Goal: Information Seeking & Learning: Check status

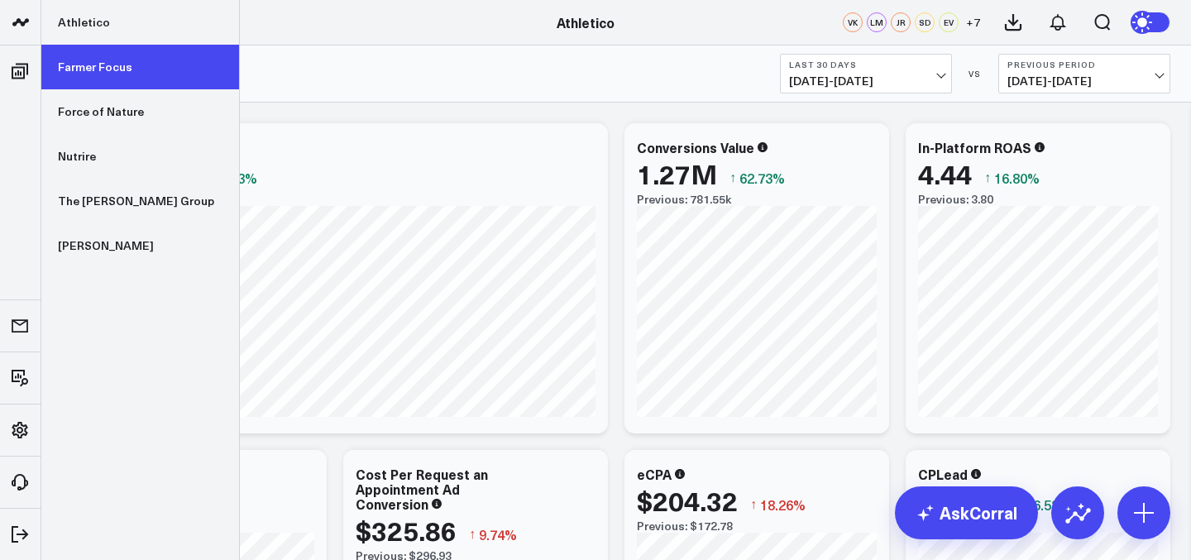
click at [117, 79] on link "Farmer Focus" at bounding box center [140, 67] width 198 height 45
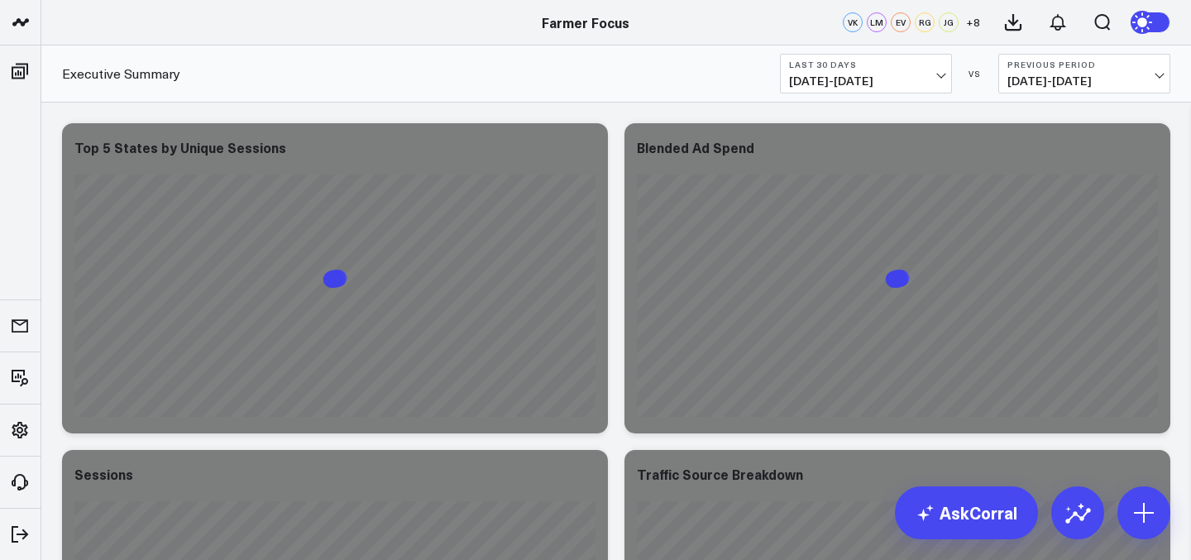
click at [820, 93] on div "Executive Summary Last 30 Days [DATE] - [DATE] VS Previous Period [DATE] - [DAT…" at bounding box center [616, 73] width 1150 height 57
click at [828, 86] on span "[DATE] - [DATE]" at bounding box center [866, 80] width 154 height 13
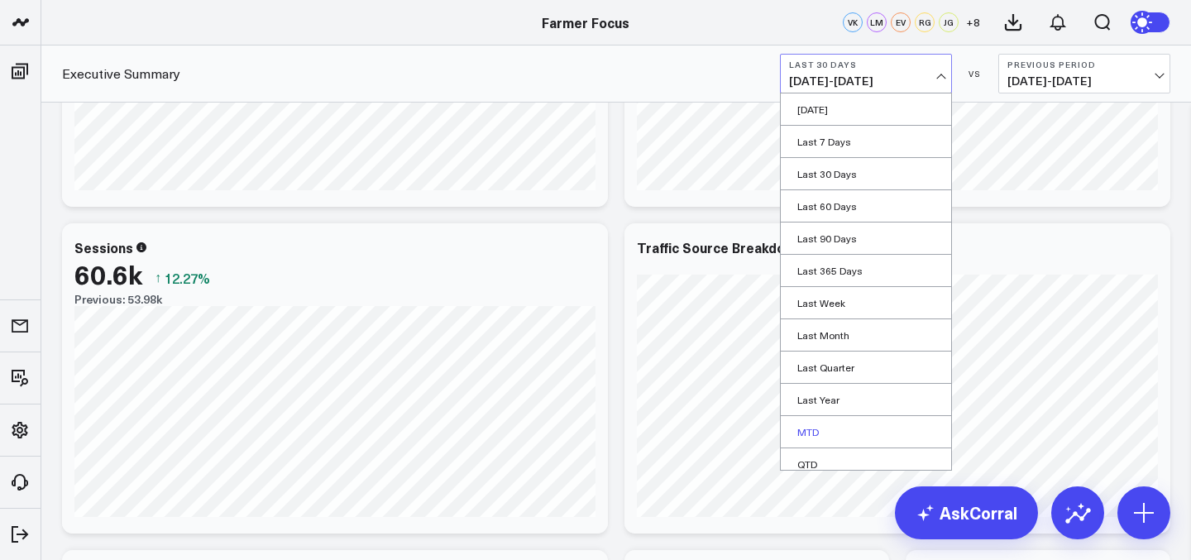
scroll to position [74, 0]
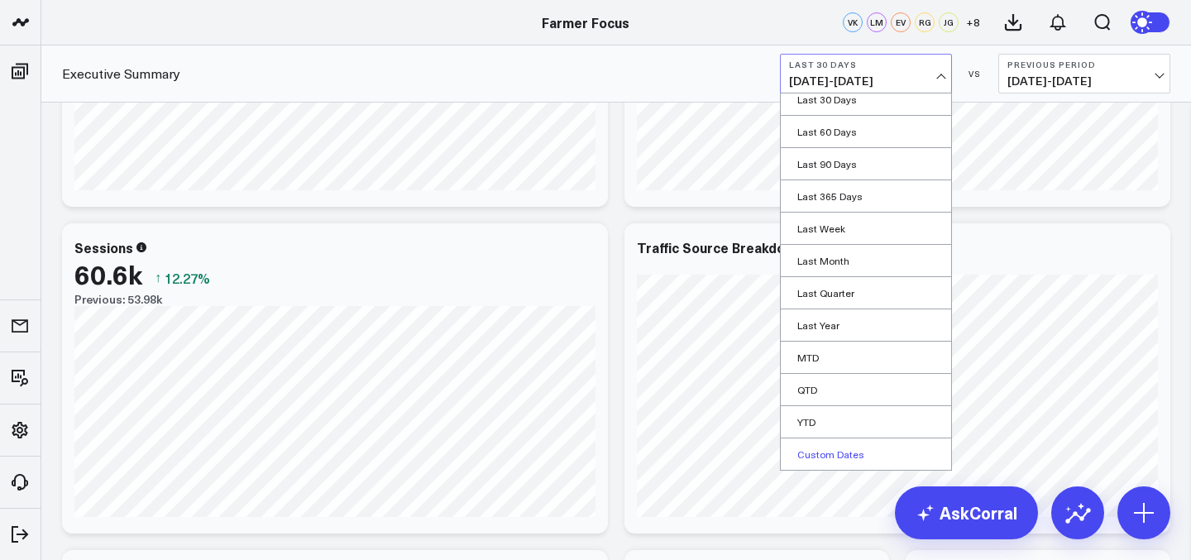
click at [839, 452] on link "Custom Dates" at bounding box center [866, 453] width 170 height 31
select select "8"
select select "2025"
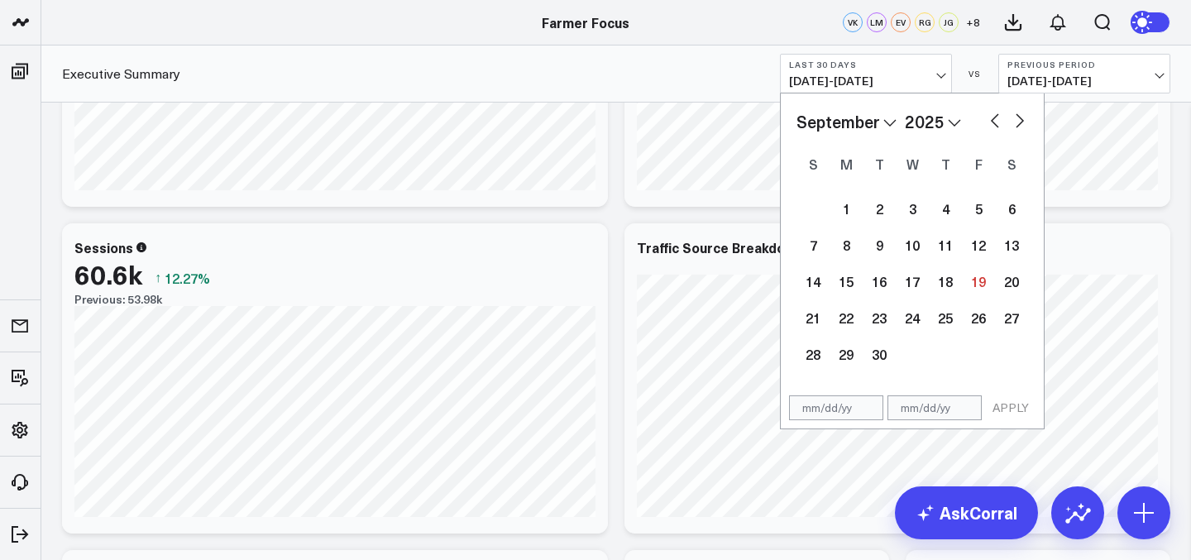
click at [871, 127] on select "January February March April May June July August September October November De…" at bounding box center [846, 121] width 100 height 25
select select "2025"
click at [913, 226] on div "1 2 3 4 5 6 7 8 9 10 11 12 13 14 15 16 17 18 19 20 21 22 23 24 25 26 27 28 29 3…" at bounding box center [912, 281] width 232 height 182
click at [911, 213] on div "1" at bounding box center [912, 208] width 33 height 33
type input "[DATE]"
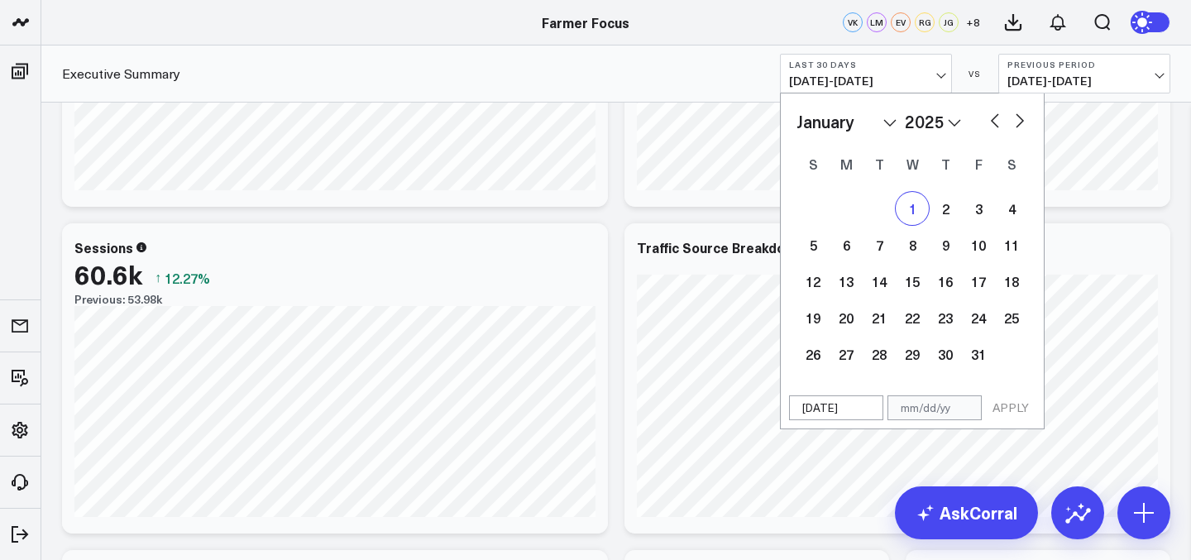
select select "2025"
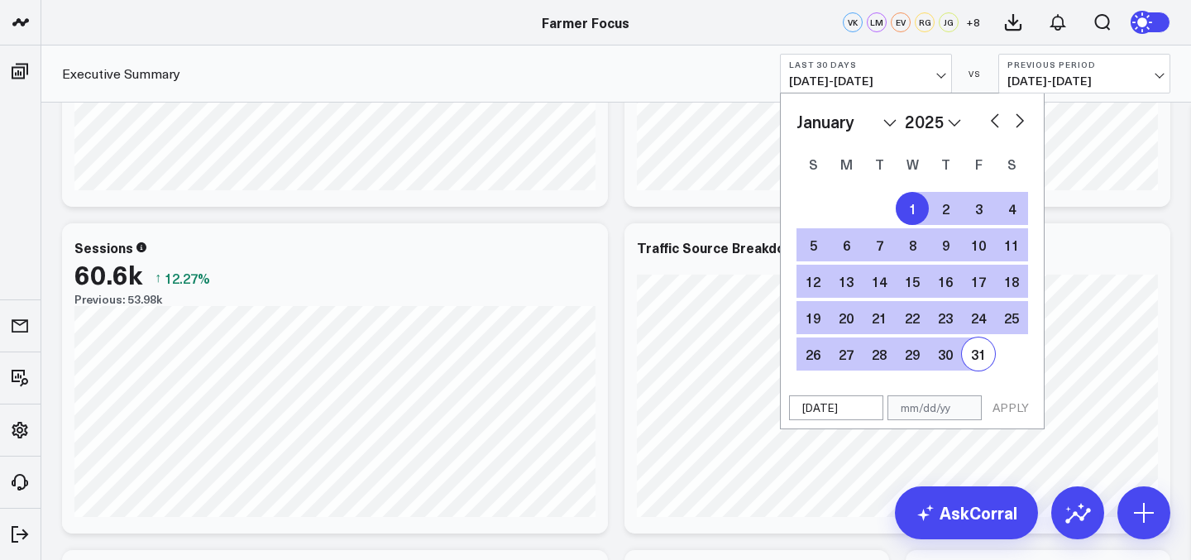
click at [980, 346] on div "31" at bounding box center [978, 353] width 33 height 33
type input "[DATE]"
select select "2025"
click at [1019, 423] on div "[DATE] [DATE] APPLY" at bounding box center [912, 408] width 265 height 42
select select "2025"
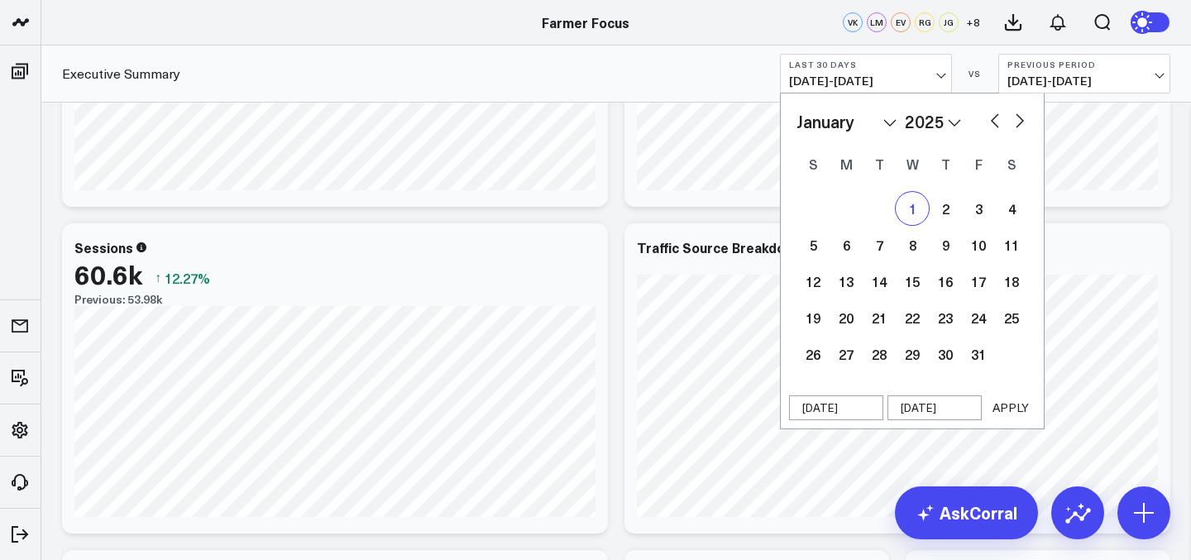
click at [916, 206] on div "1" at bounding box center [912, 208] width 33 height 33
select select "2025"
click at [883, 122] on select "January February March April May June July August September October November De…" at bounding box center [846, 121] width 100 height 25
select select "8"
select select "2025"
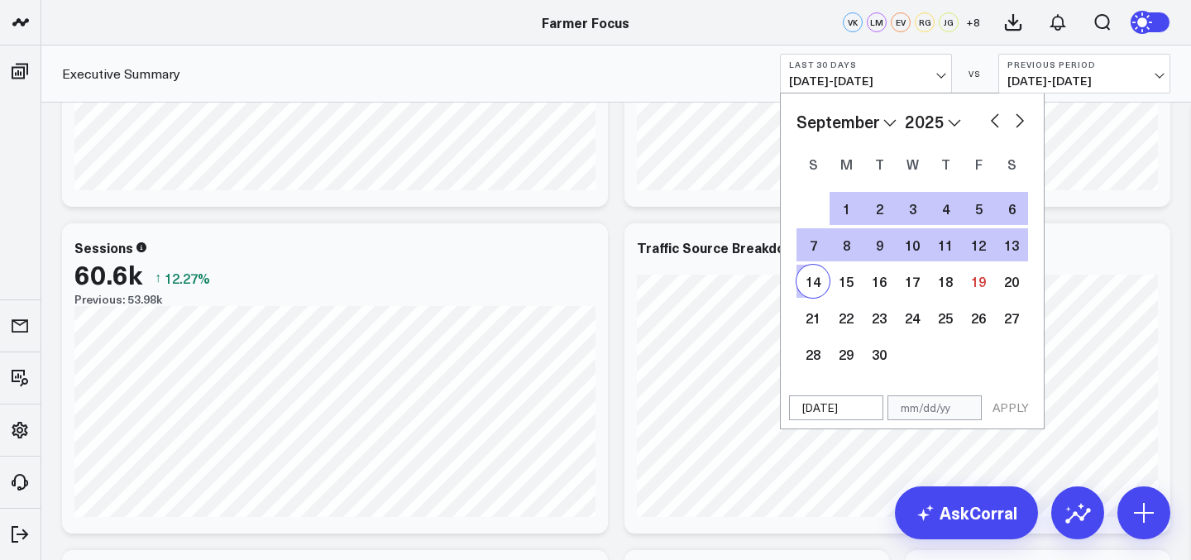
click at [820, 287] on div "14" at bounding box center [812, 281] width 33 height 33
type input "[DATE]"
select select "8"
select select "2025"
click at [1001, 404] on button "APPLY" at bounding box center [1011, 407] width 50 height 25
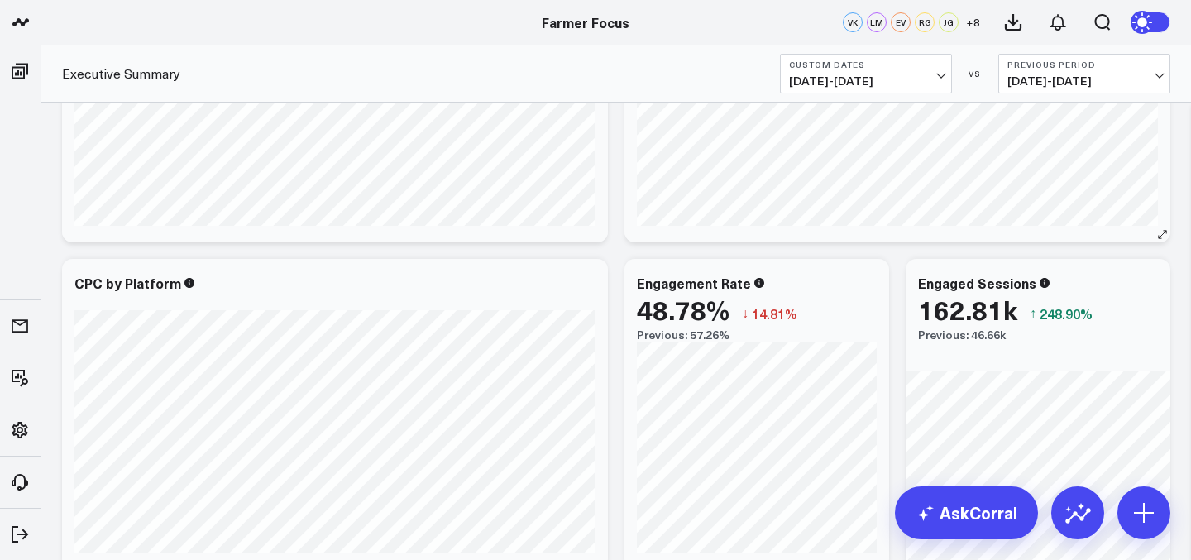
scroll to position [634, 0]
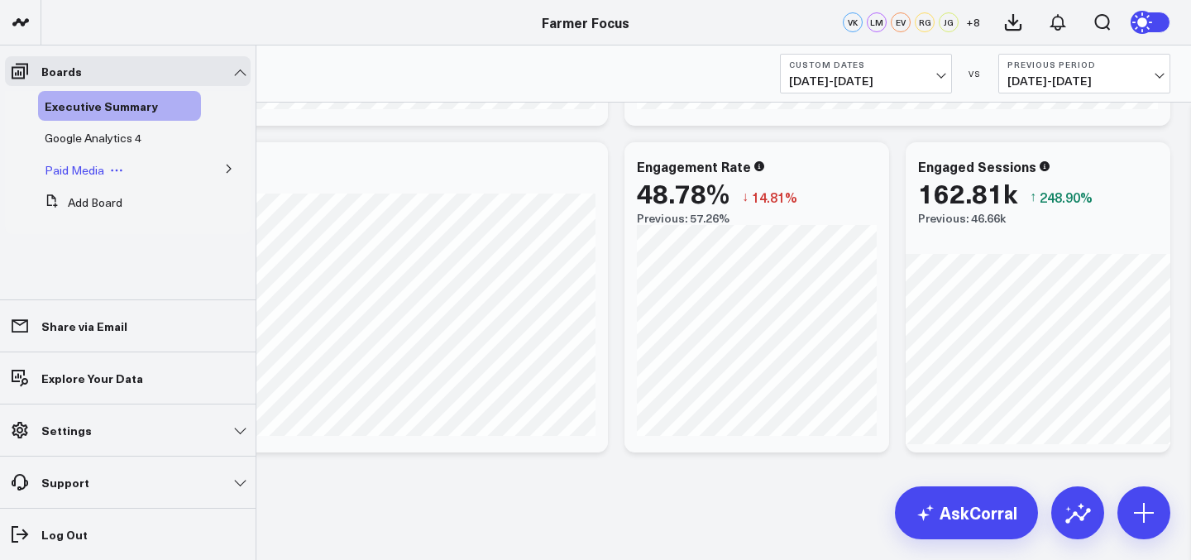
click at [82, 170] on span "Paid Media" at bounding box center [75, 170] width 60 height 16
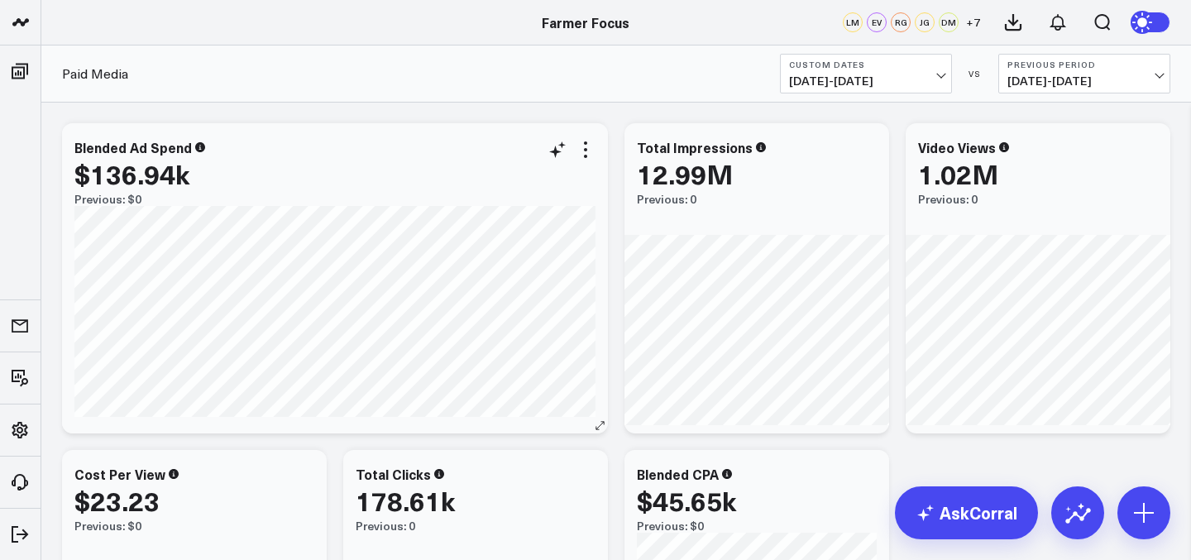
scroll to position [34, 0]
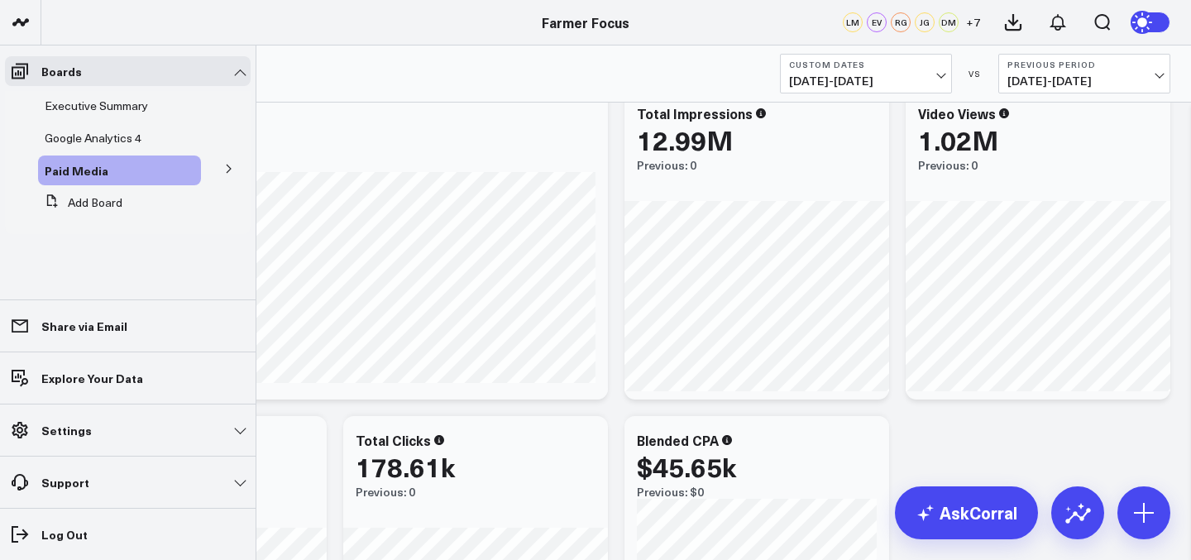
click at [232, 171] on icon at bounding box center [229, 169] width 10 height 10
click at [88, 198] on span "Google Ads" at bounding box center [85, 200] width 60 height 16
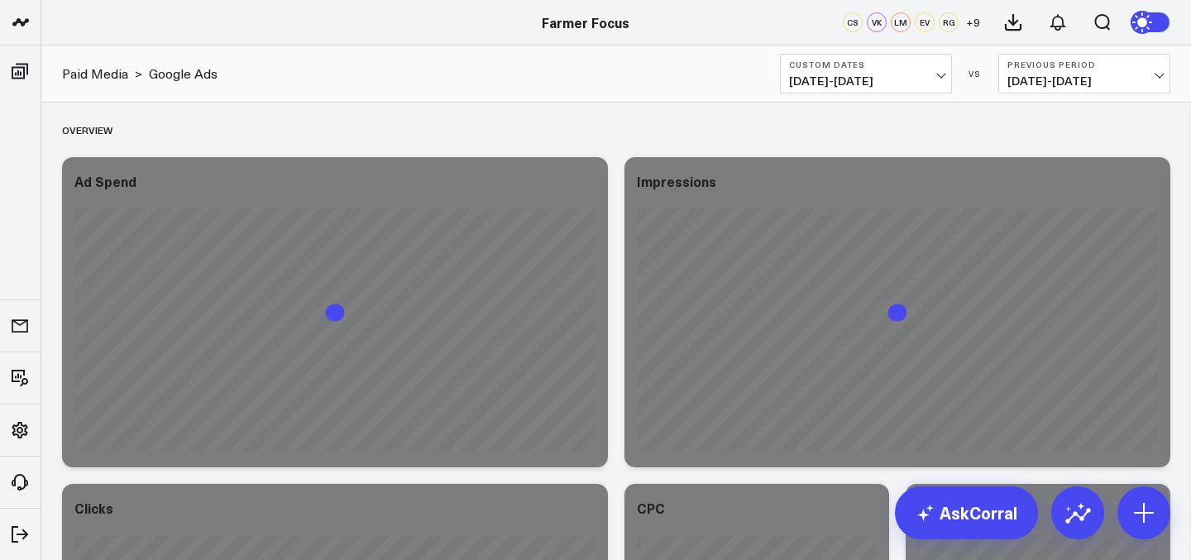
scroll to position [26, 0]
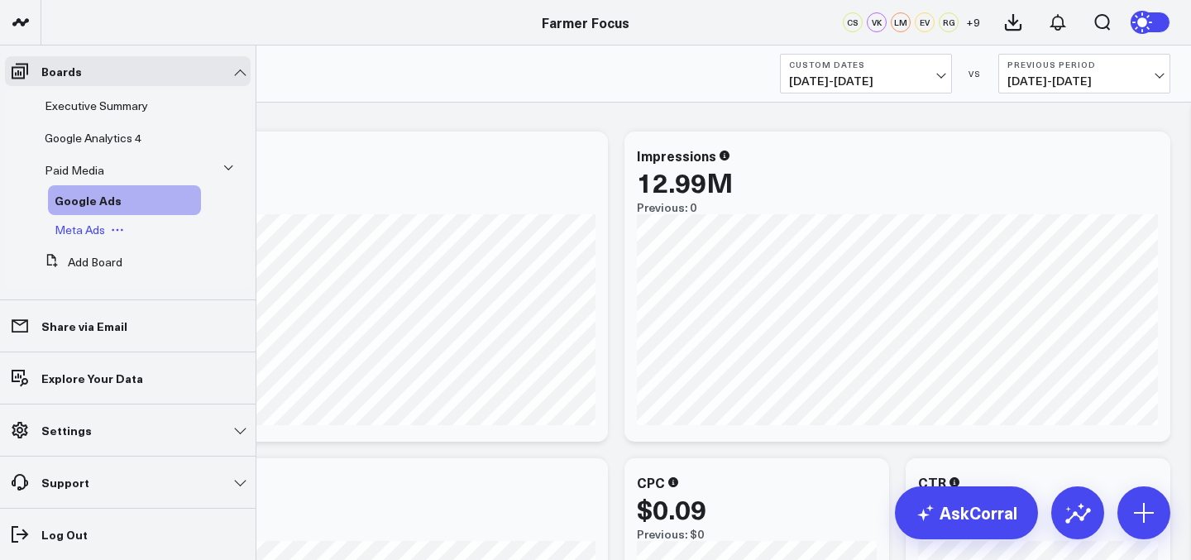
click at [92, 234] on span "Meta Ads" at bounding box center [80, 230] width 50 height 16
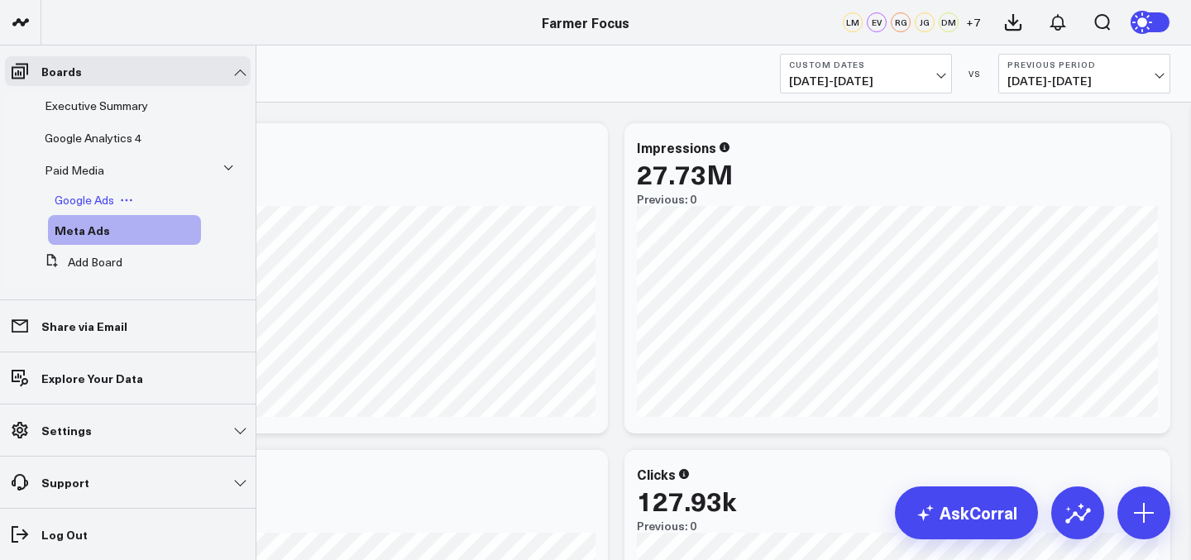
click at [104, 200] on span "Google Ads" at bounding box center [85, 200] width 60 height 16
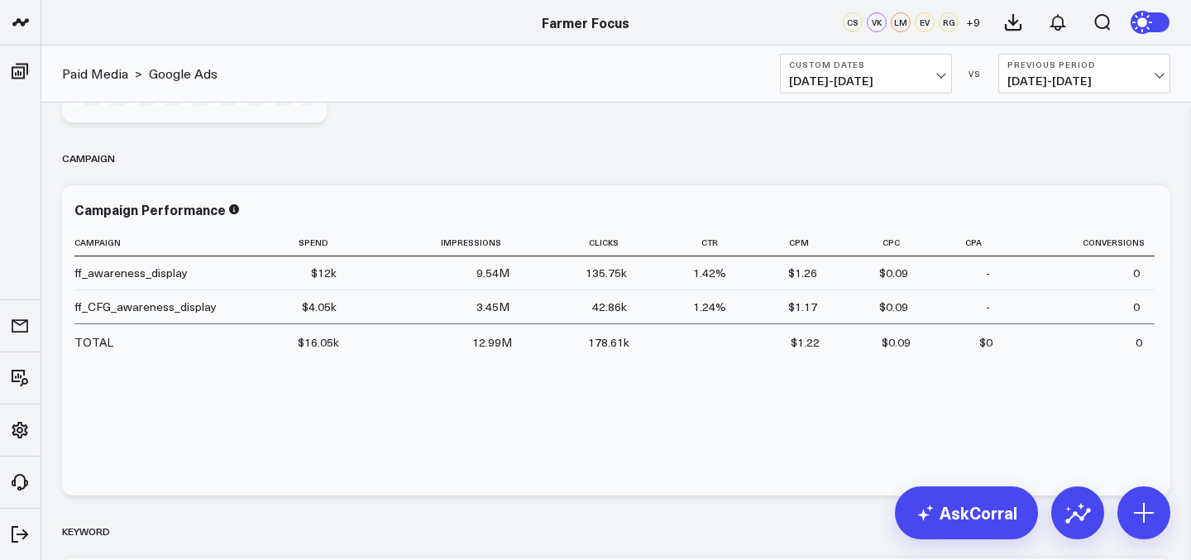
scroll to position [997, 0]
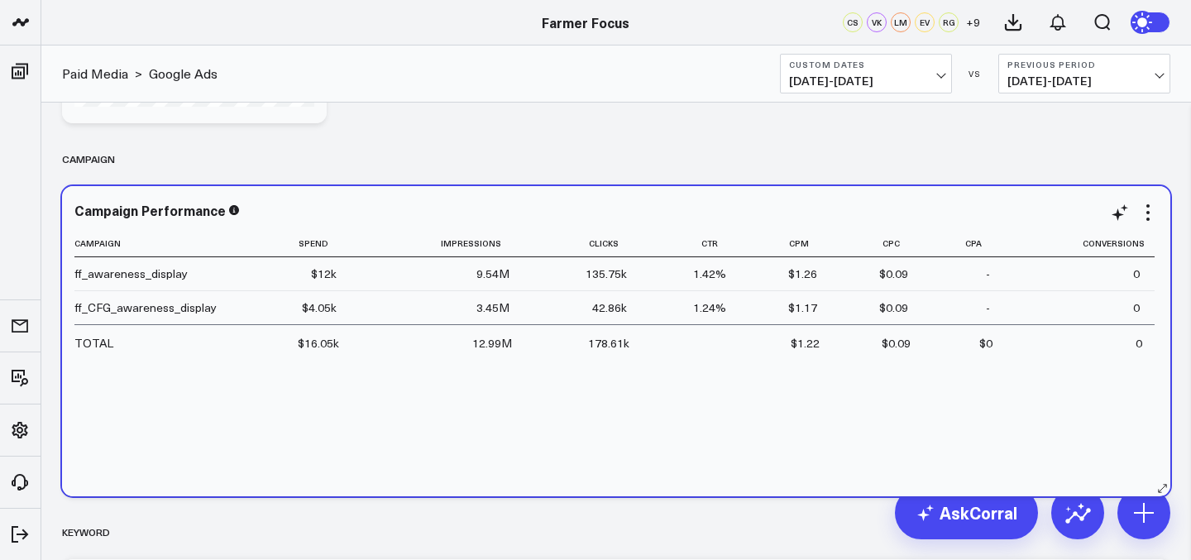
click at [127, 312] on div "ff_CFG_awareness_display" at bounding box center [145, 307] width 142 height 17
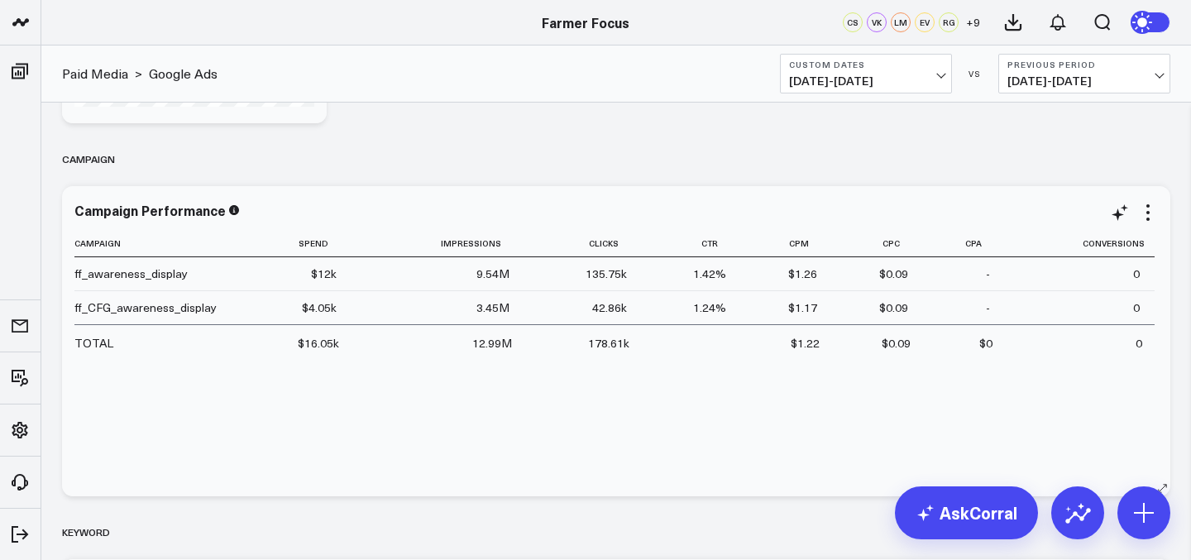
click at [205, 315] on td "ff_CFG_awareness_display" at bounding box center [156, 307] width 165 height 34
